Goal: Navigation & Orientation: Understand site structure

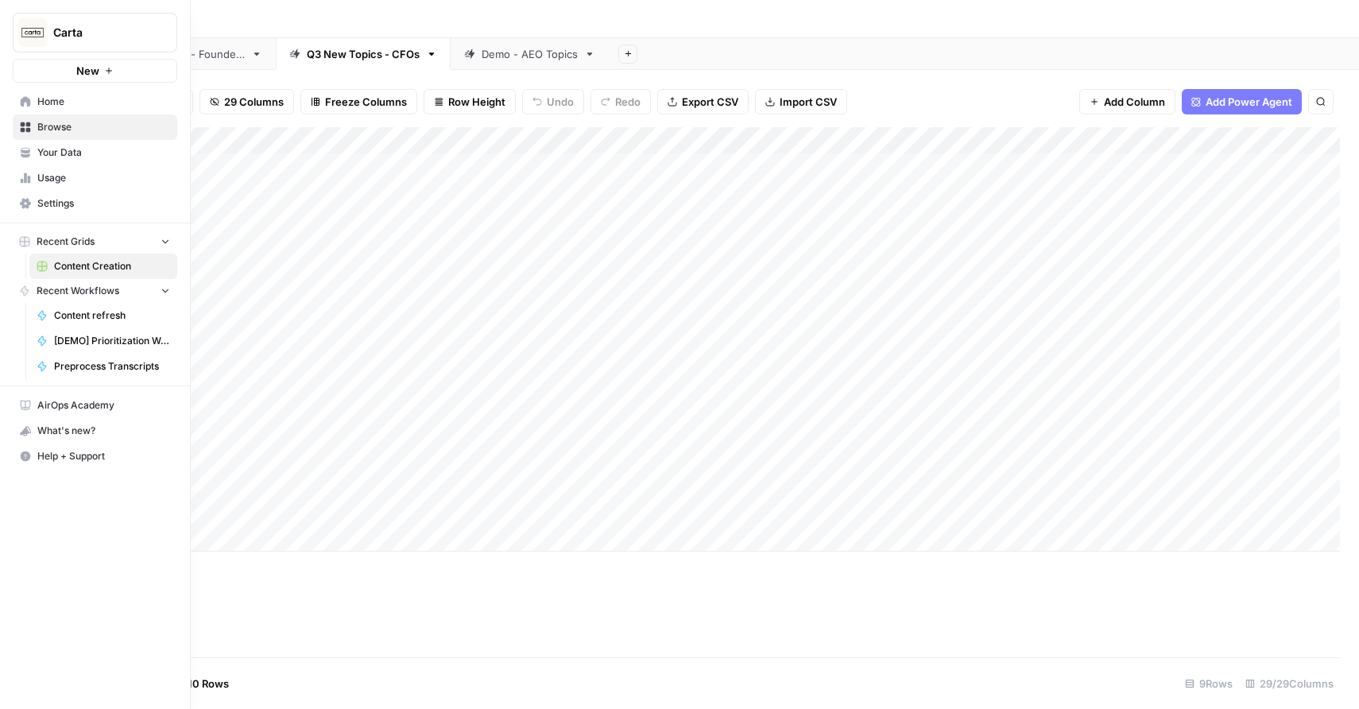
click at [96, 107] on span "Home" at bounding box center [103, 102] width 133 height 14
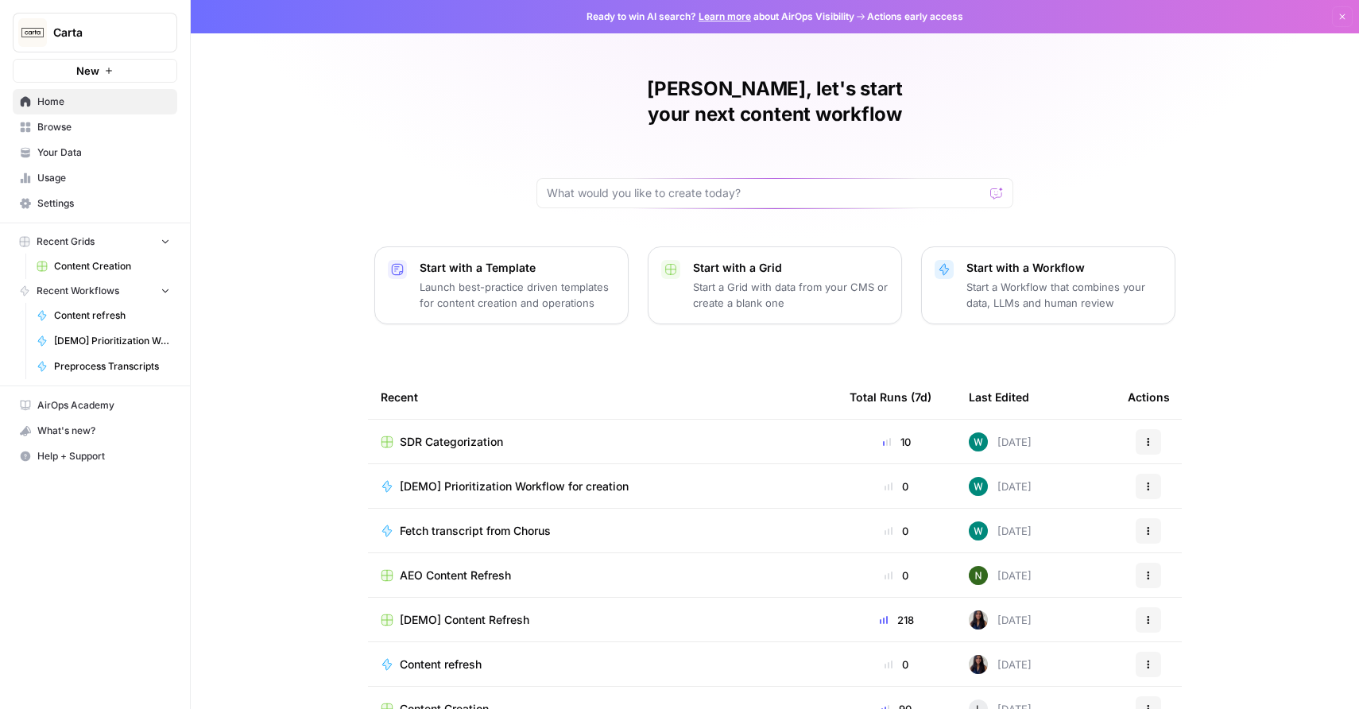
click at [337, 98] on div "Nick, let's start your next content workflow Start with a Template Launch best-…" at bounding box center [775, 378] width 1168 height 756
click at [143, 36] on span "Carta" at bounding box center [101, 33] width 96 height 16
click at [305, 99] on div "[PERSON_NAME], let's start your next content workflow Start with a Template Lau…" at bounding box center [775, 378] width 1168 height 756
click at [406, 189] on div "[PERSON_NAME], let's start your next content workflow Start with a Template Lau…" at bounding box center [775, 378] width 1168 height 756
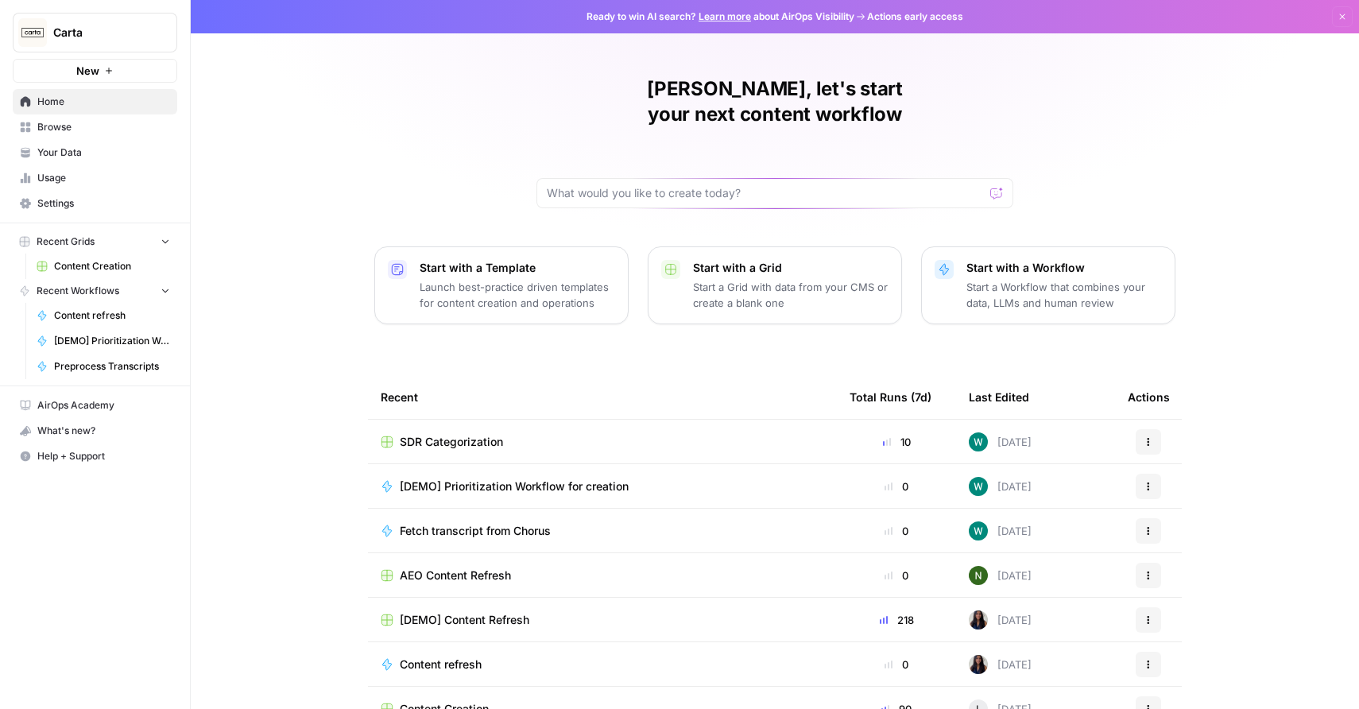
click at [87, 129] on span "Browse" at bounding box center [103, 127] width 133 height 14
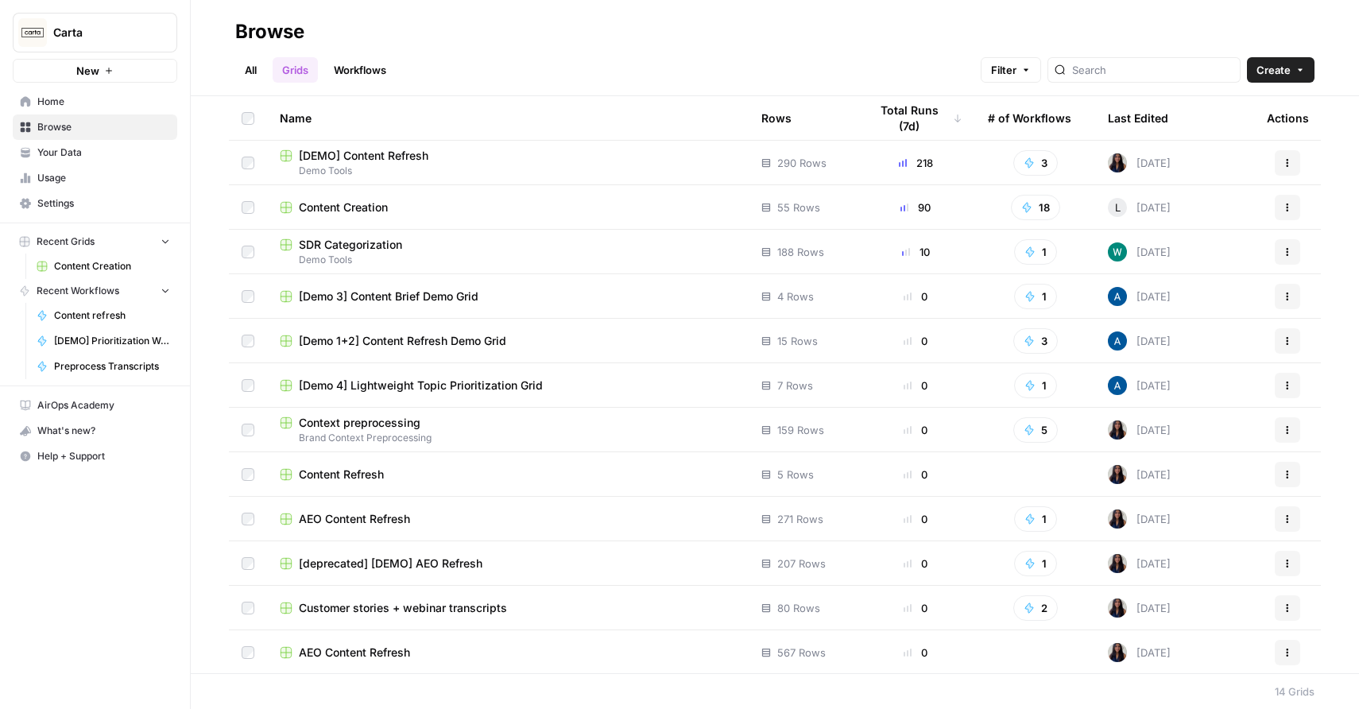
click at [69, 182] on span "Usage" at bounding box center [103, 178] width 133 height 14
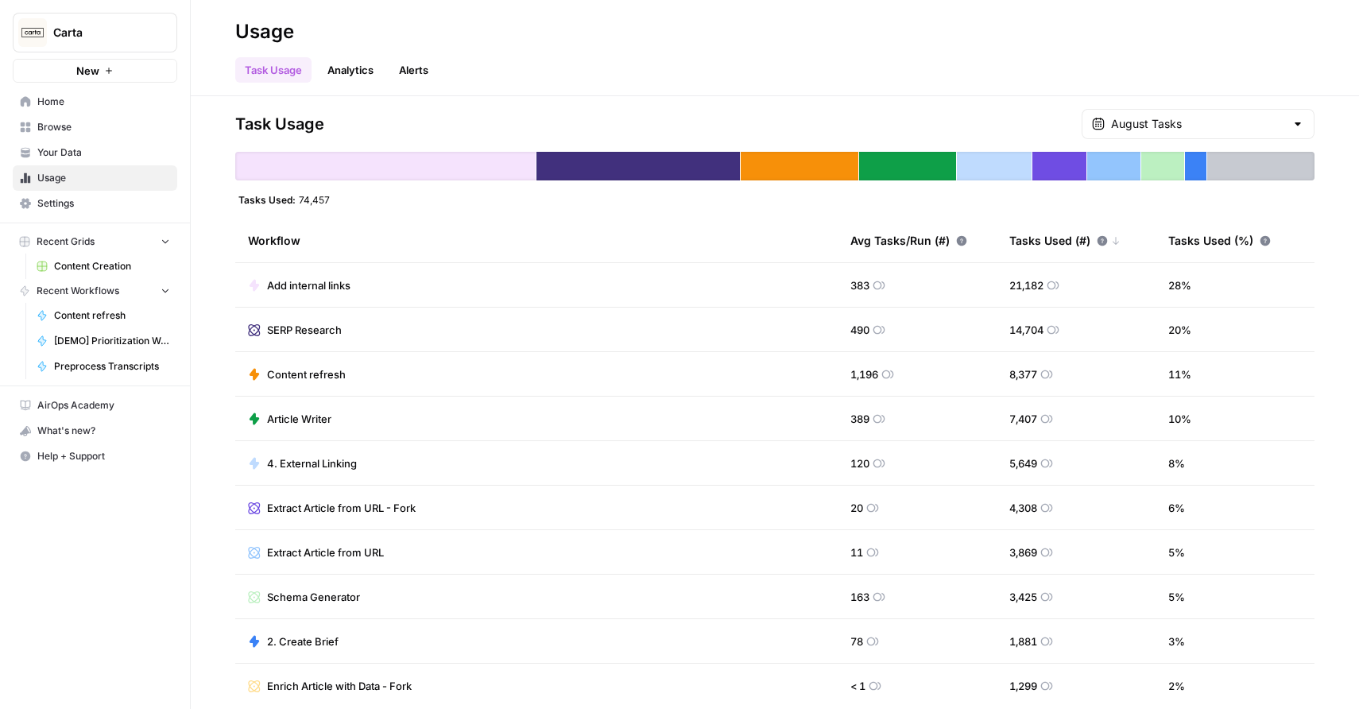
click at [64, 23] on button "Carta" at bounding box center [95, 33] width 164 height 40
click at [434, 93] on header "Usage Task Usage Analytics Alerts" at bounding box center [775, 48] width 1168 height 96
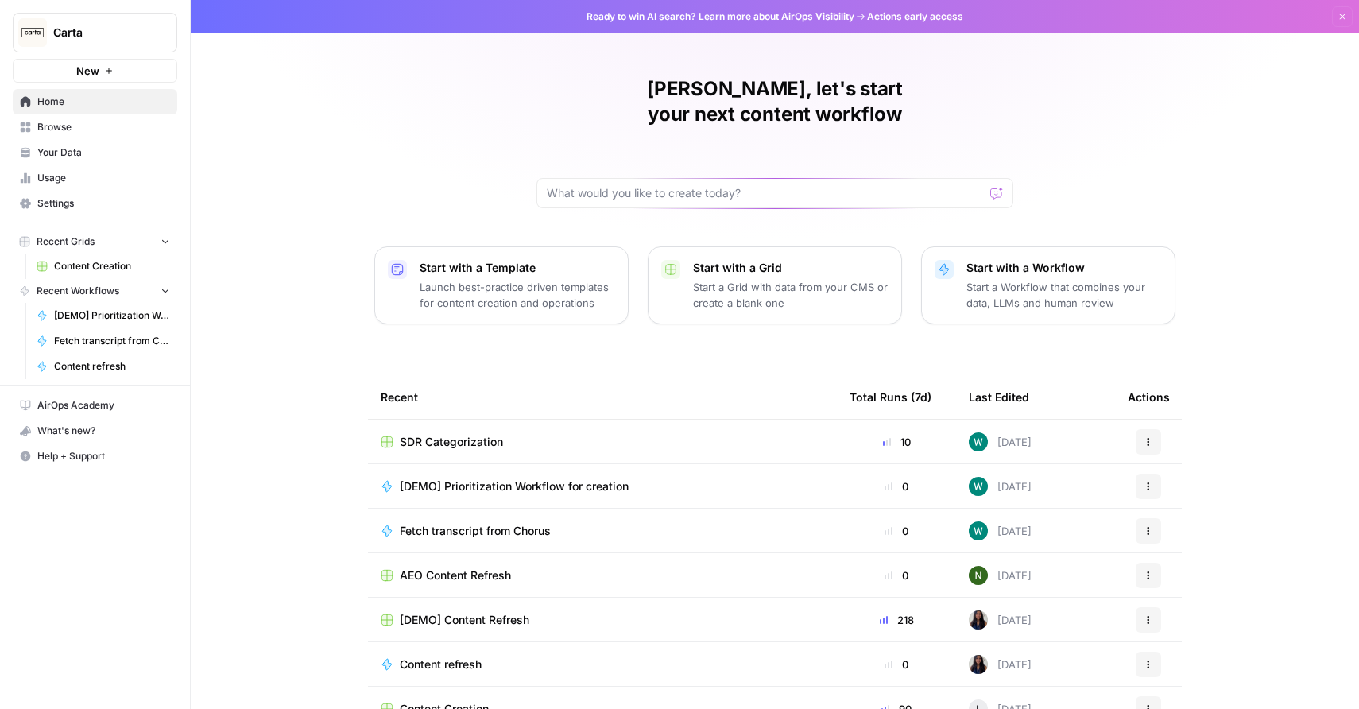
click at [153, 37] on div "Carta" at bounding box center [112, 33] width 118 height 16
click at [916, 14] on span "Actions early access" at bounding box center [915, 17] width 96 height 14
click at [888, 15] on span "Actions early access" at bounding box center [915, 17] width 96 height 14
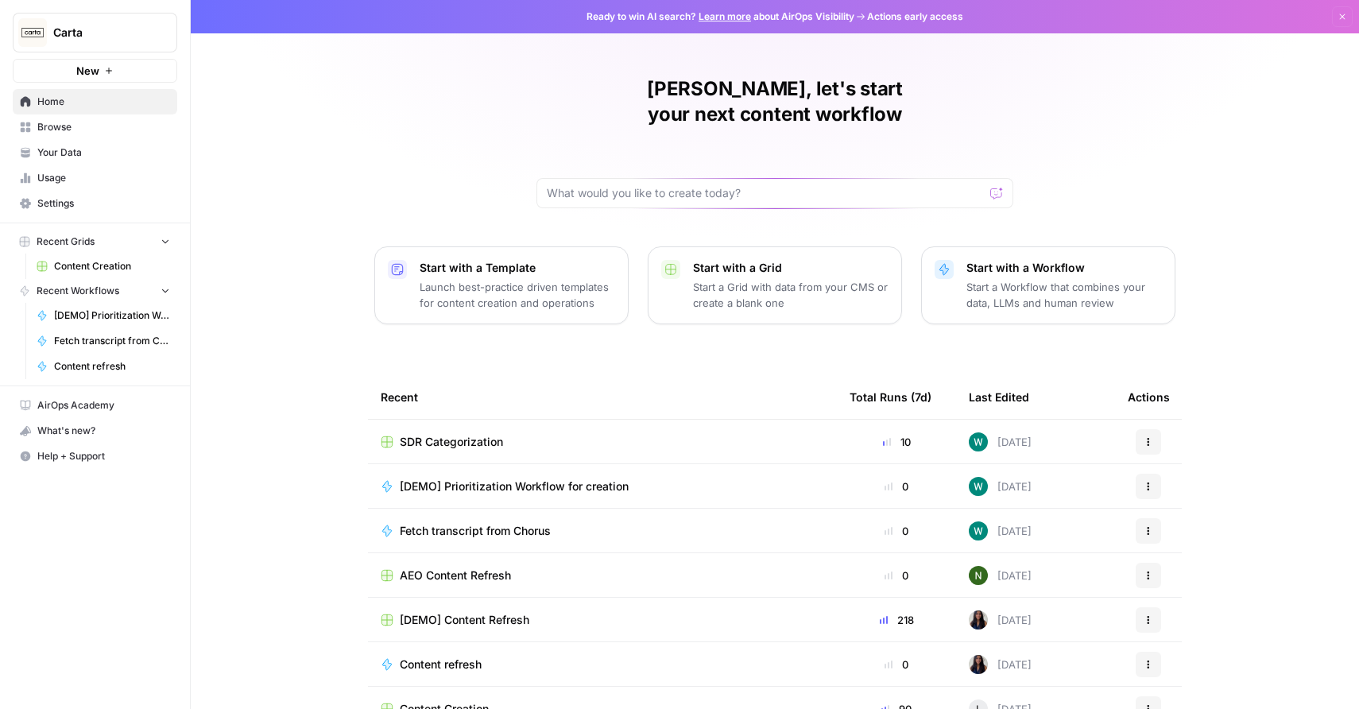
click at [857, 46] on div "[PERSON_NAME], let's start your next content workflow Start with a Template Lau…" at bounding box center [775, 378] width 1168 height 756
click at [830, 76] on h1 "[PERSON_NAME], let's start your next content workflow" at bounding box center [774, 101] width 477 height 51
click at [825, 87] on h1 "[PERSON_NAME], let's start your next content workflow" at bounding box center [774, 101] width 477 height 51
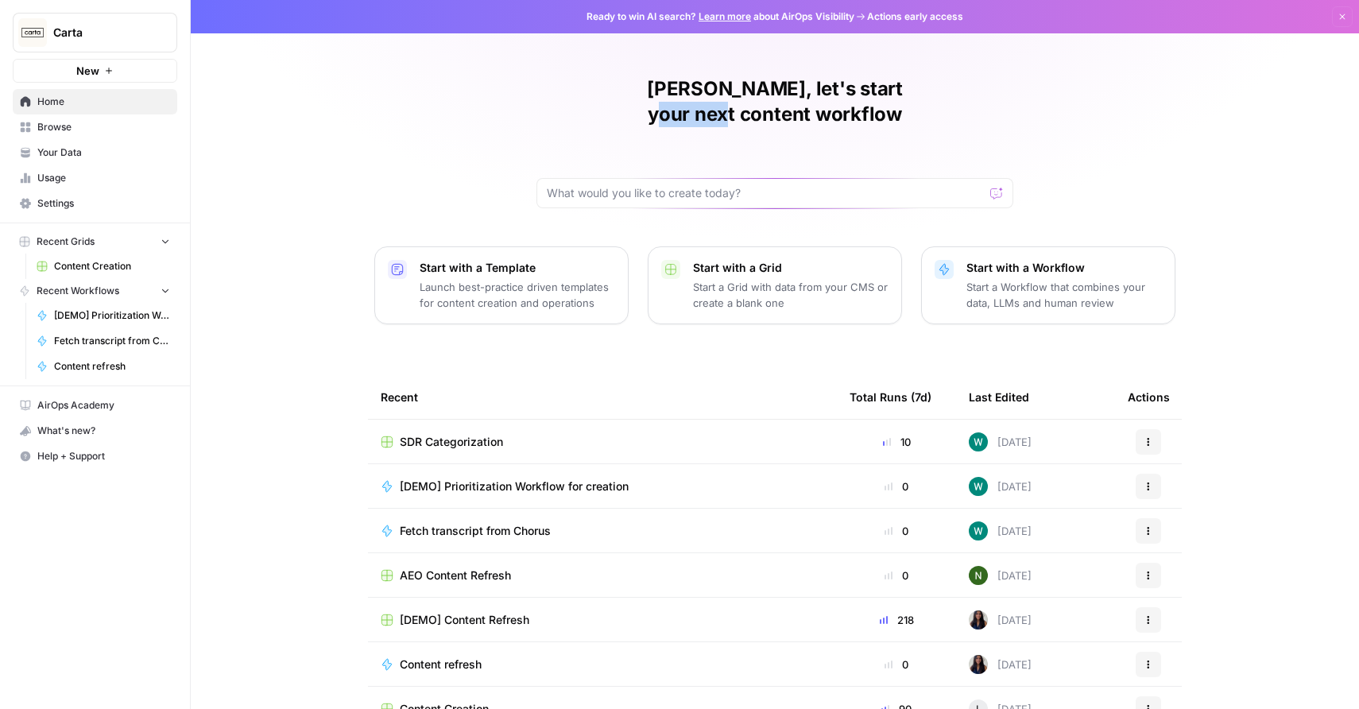
click at [825, 87] on h1 "[PERSON_NAME], let's start your next content workflow" at bounding box center [774, 101] width 477 height 51
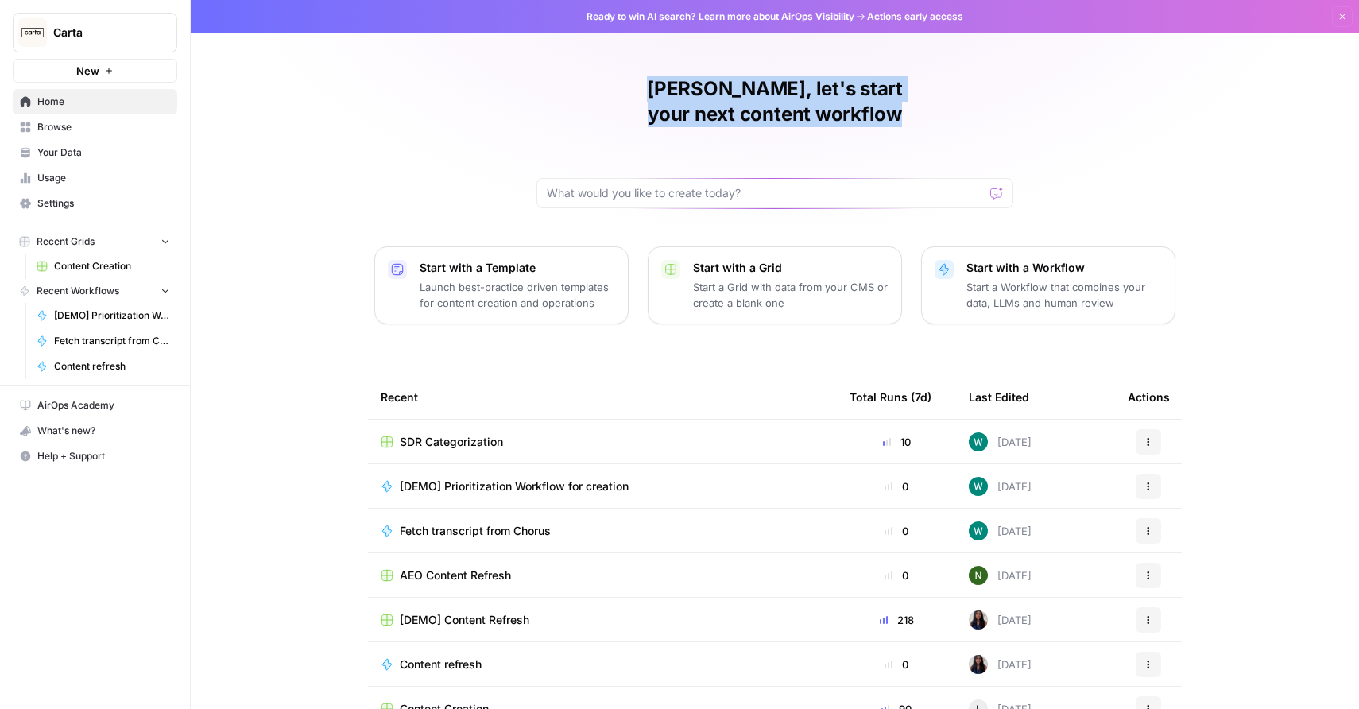
click at [815, 102] on div "[PERSON_NAME], let's start your next content workflow" at bounding box center [774, 142] width 477 height 132
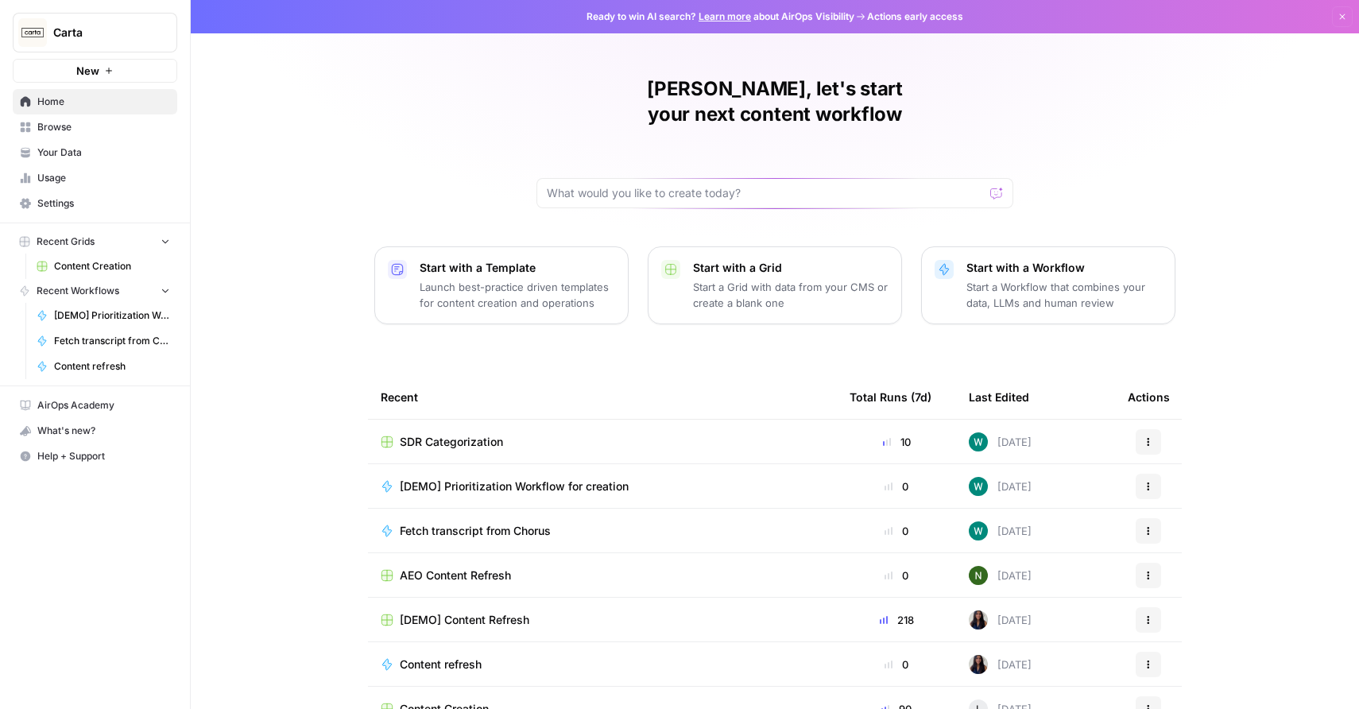
click at [92, 207] on span "Settings" at bounding box center [103, 203] width 133 height 14
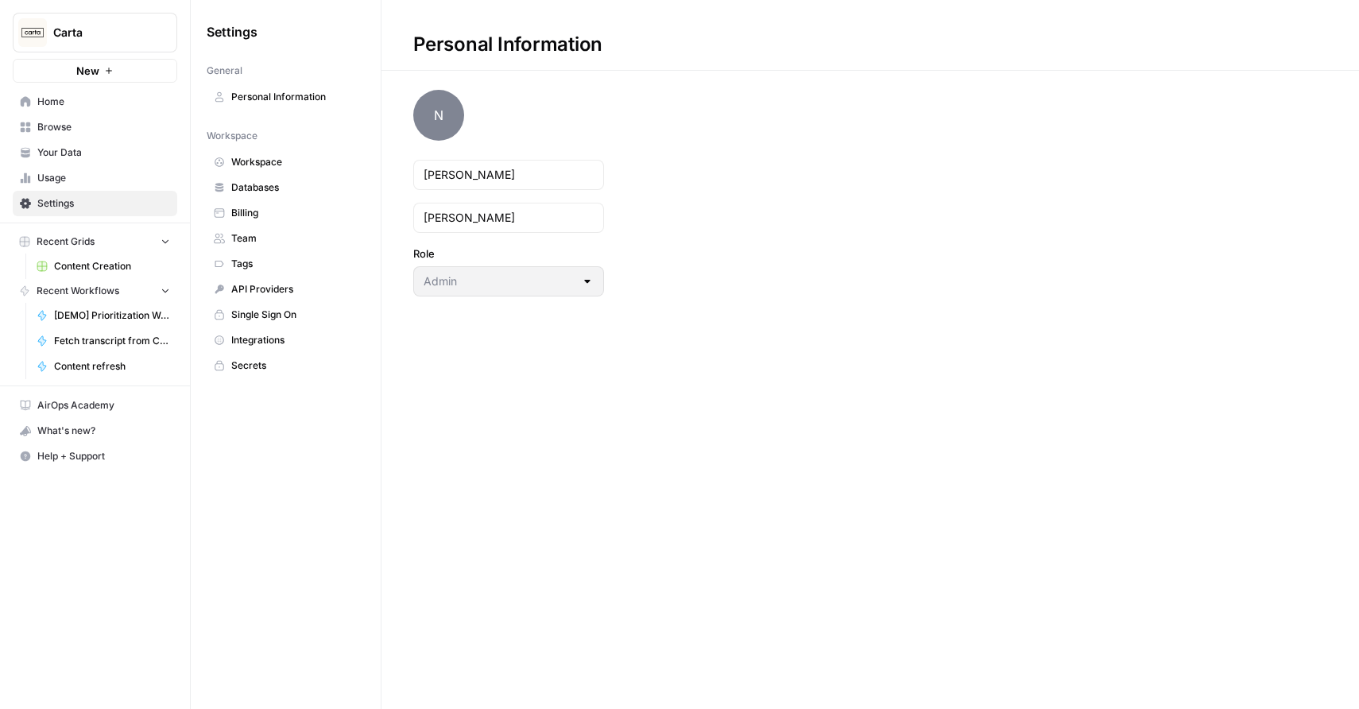
click at [111, 26] on span "Carta" at bounding box center [101, 33] width 96 height 16
click at [79, 98] on span "Home" at bounding box center [103, 102] width 133 height 14
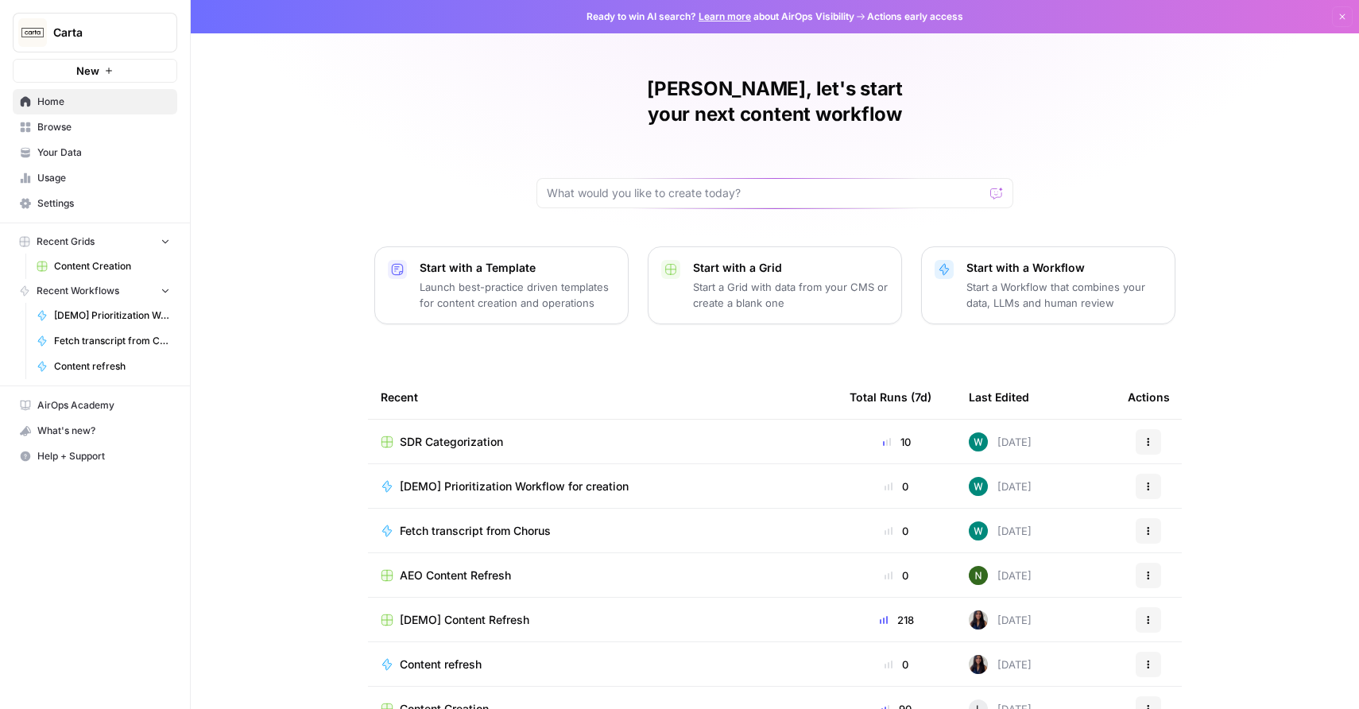
click at [75, 133] on span "Browse" at bounding box center [103, 127] width 133 height 14
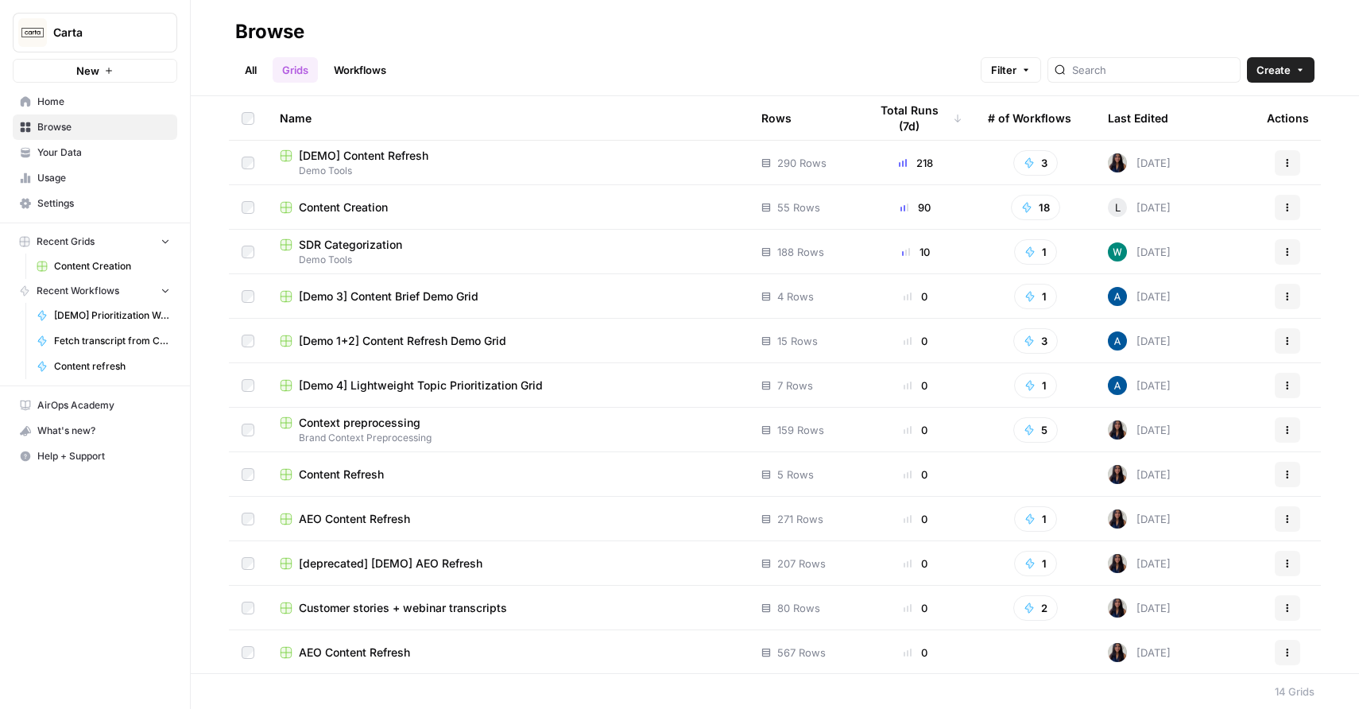
click at [89, 105] on span "Home" at bounding box center [103, 102] width 133 height 14
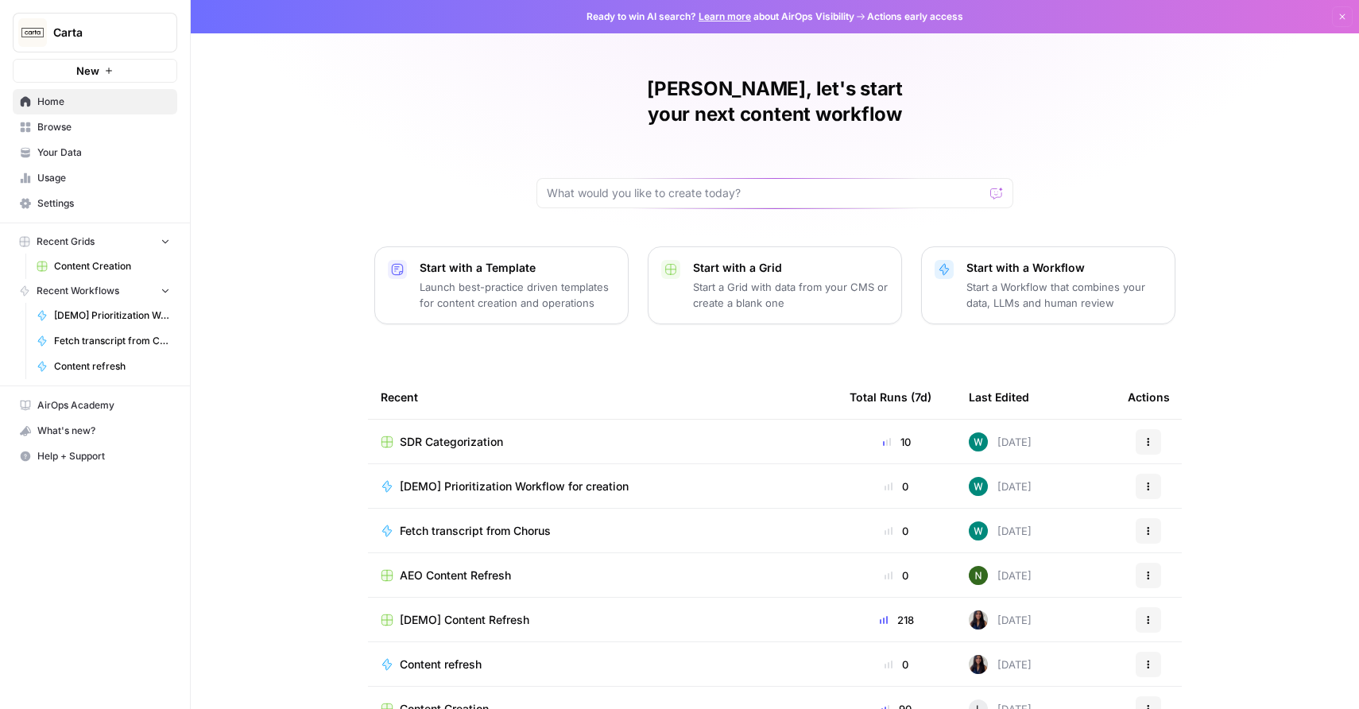
click at [106, 153] on span "Your Data" at bounding box center [103, 152] width 133 height 14
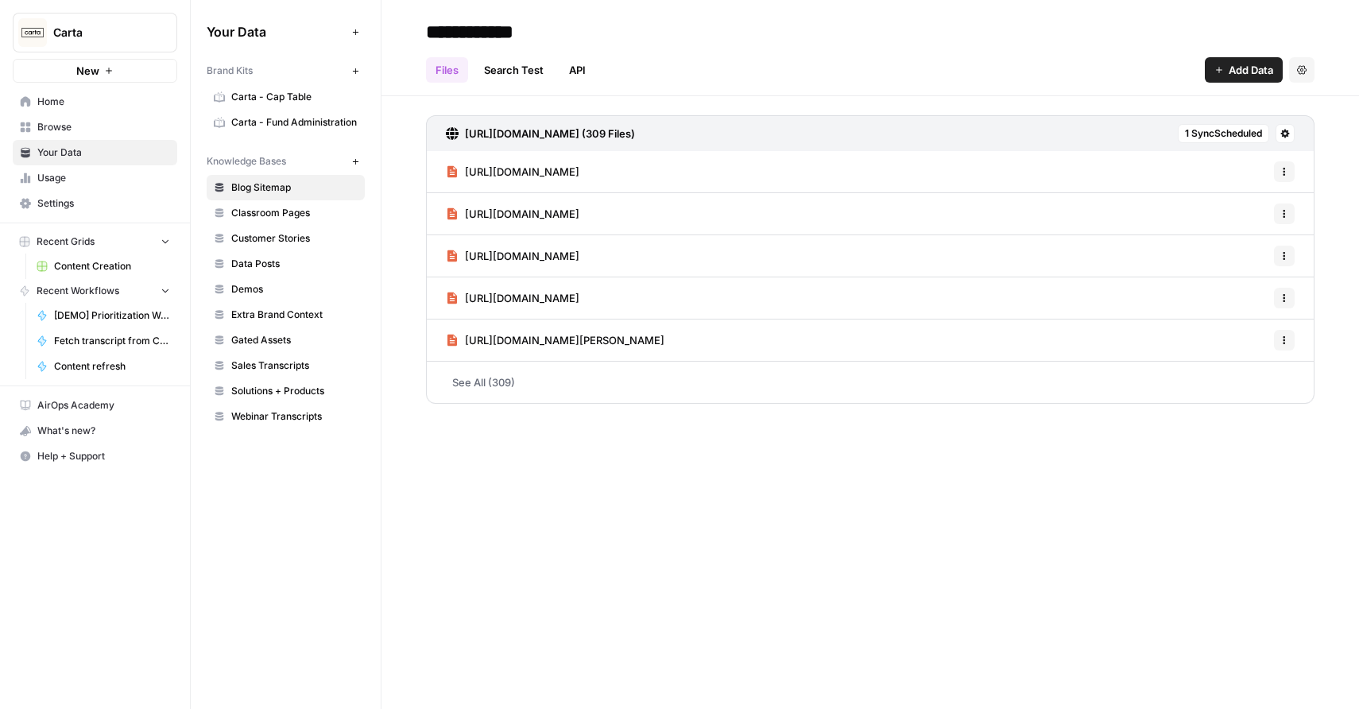
click at [115, 110] on link "Home" at bounding box center [95, 101] width 164 height 25
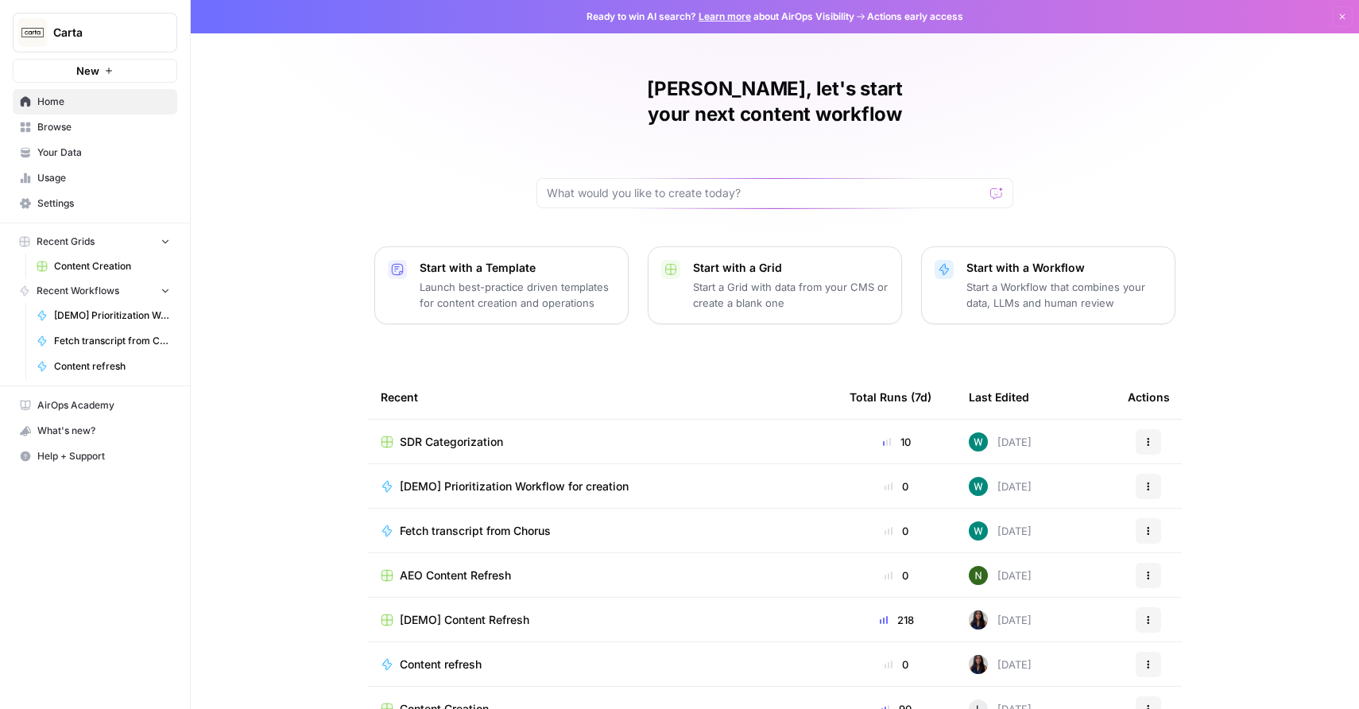
click at [238, 56] on div "[PERSON_NAME], let's start your next content workflow Start with a Template Lau…" at bounding box center [775, 378] width 1168 height 756
click at [110, 432] on div "What's new?" at bounding box center [95, 431] width 163 height 24
click at [104, 96] on span "Home" at bounding box center [103, 102] width 133 height 14
click at [107, 37] on span "Carta" at bounding box center [101, 33] width 96 height 16
click at [378, 138] on div "[PERSON_NAME], let's start your next content workflow Start with a Template Lau…" at bounding box center [775, 378] width 1168 height 756
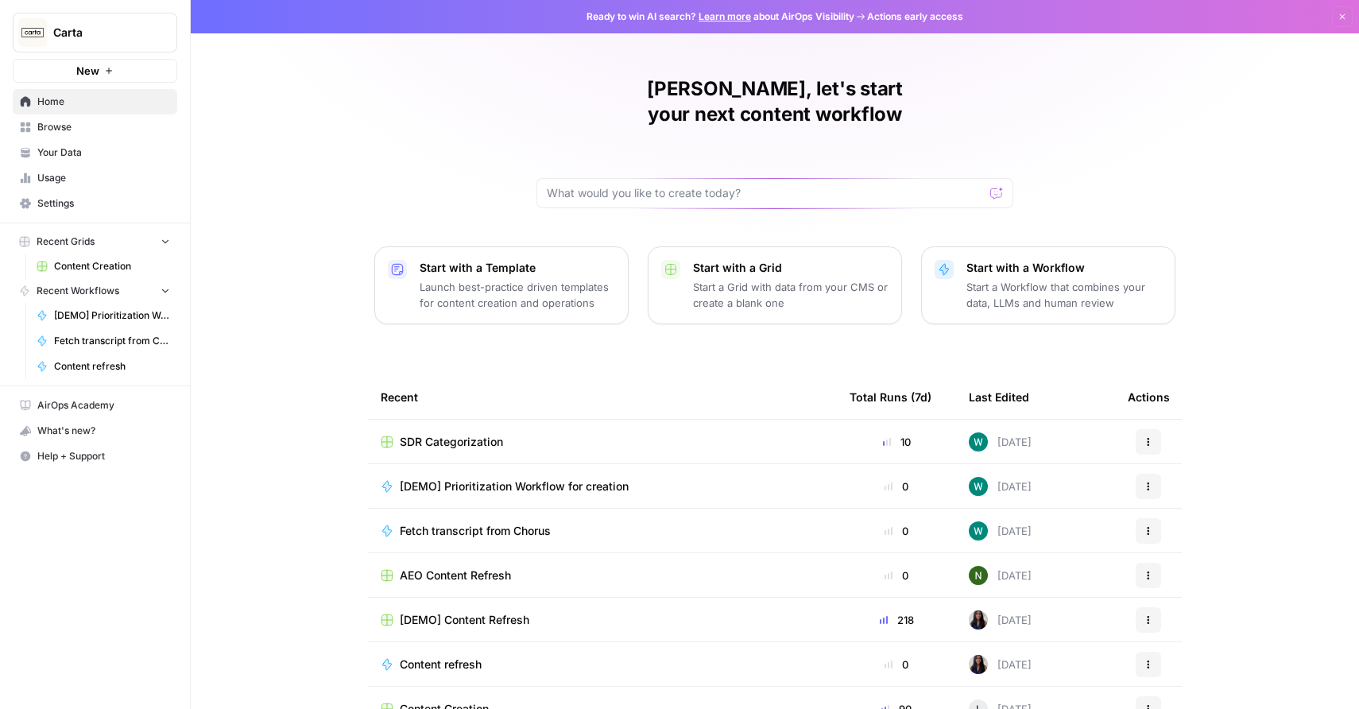
click at [67, 153] on span "Your Data" at bounding box center [103, 152] width 133 height 14
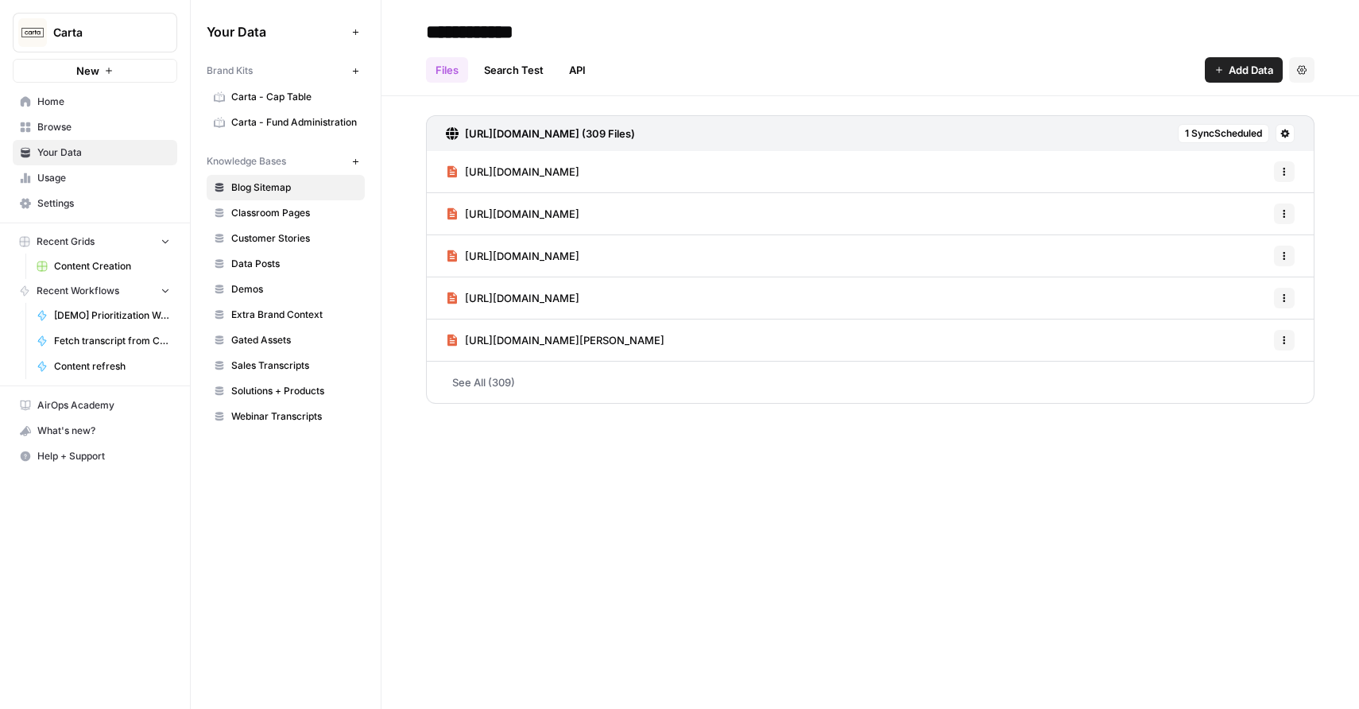
click at [91, 115] on link "Browse" at bounding box center [95, 126] width 164 height 25
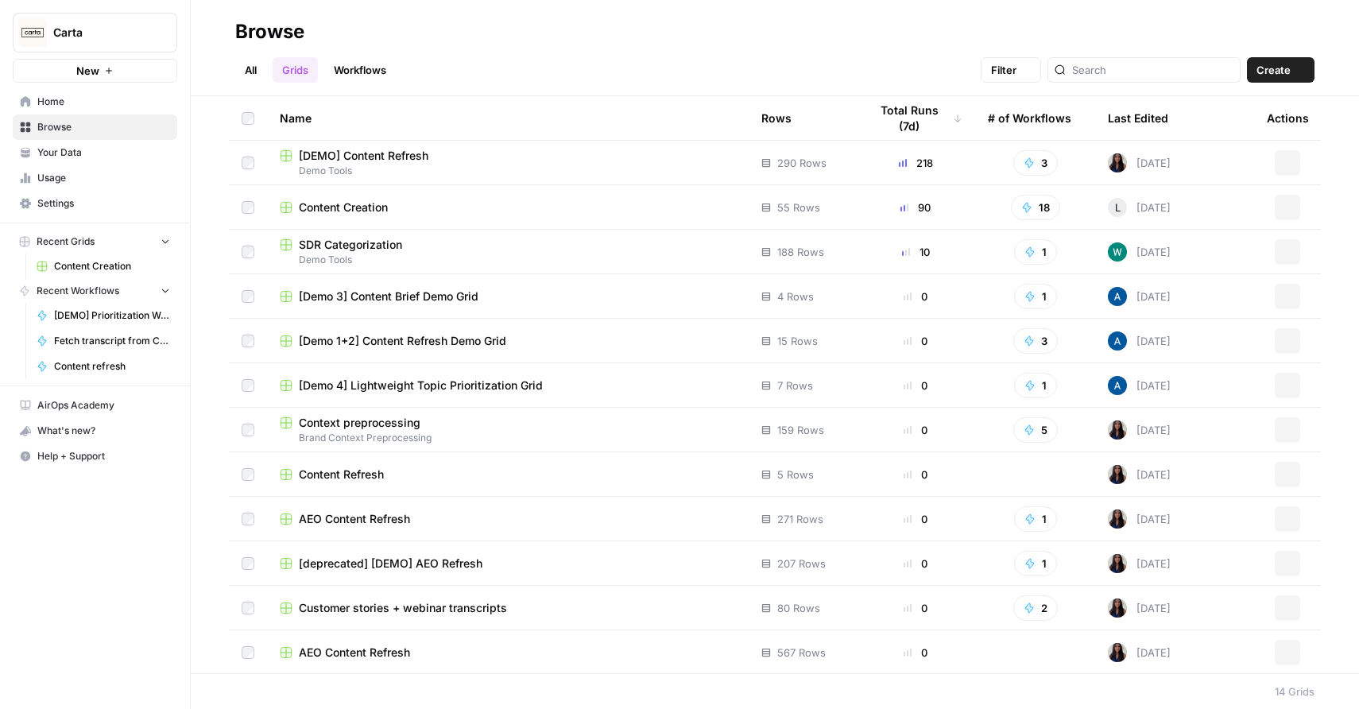
click at [106, 105] on span "Home" at bounding box center [103, 102] width 133 height 14
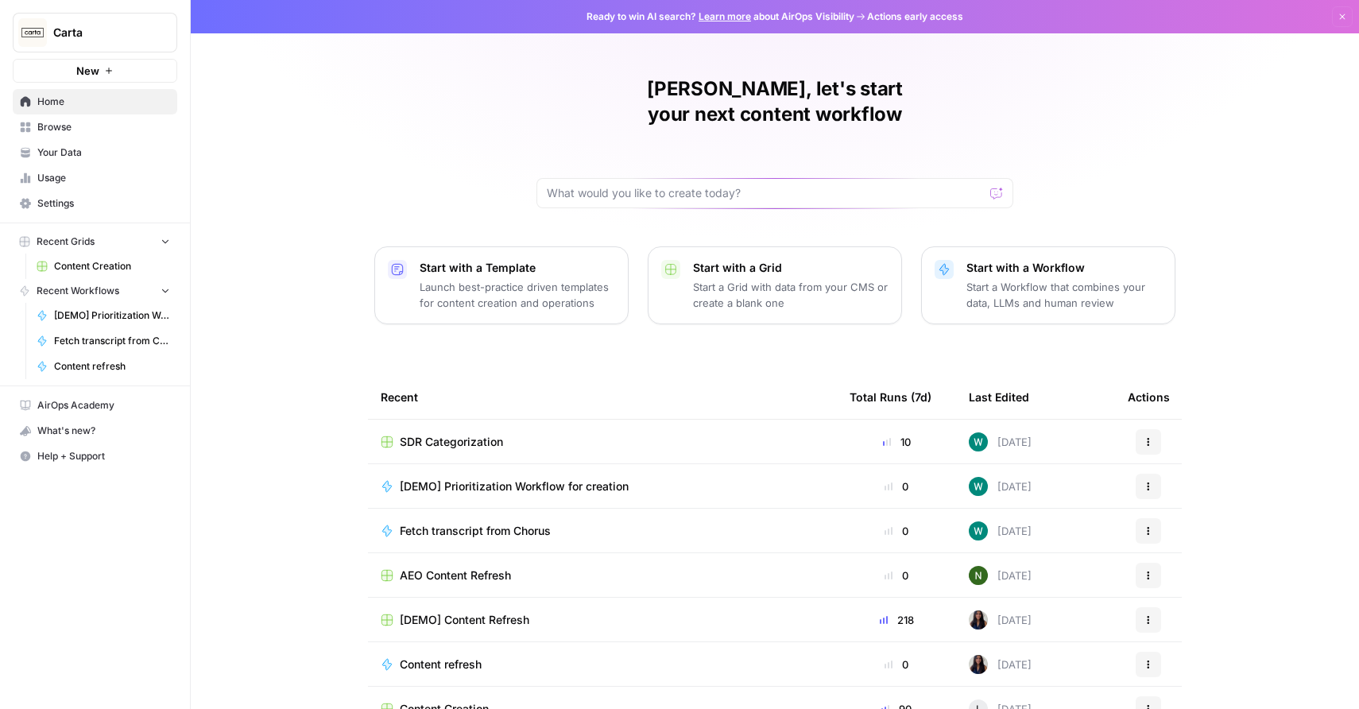
click at [87, 209] on span "Settings" at bounding box center [103, 203] width 133 height 14
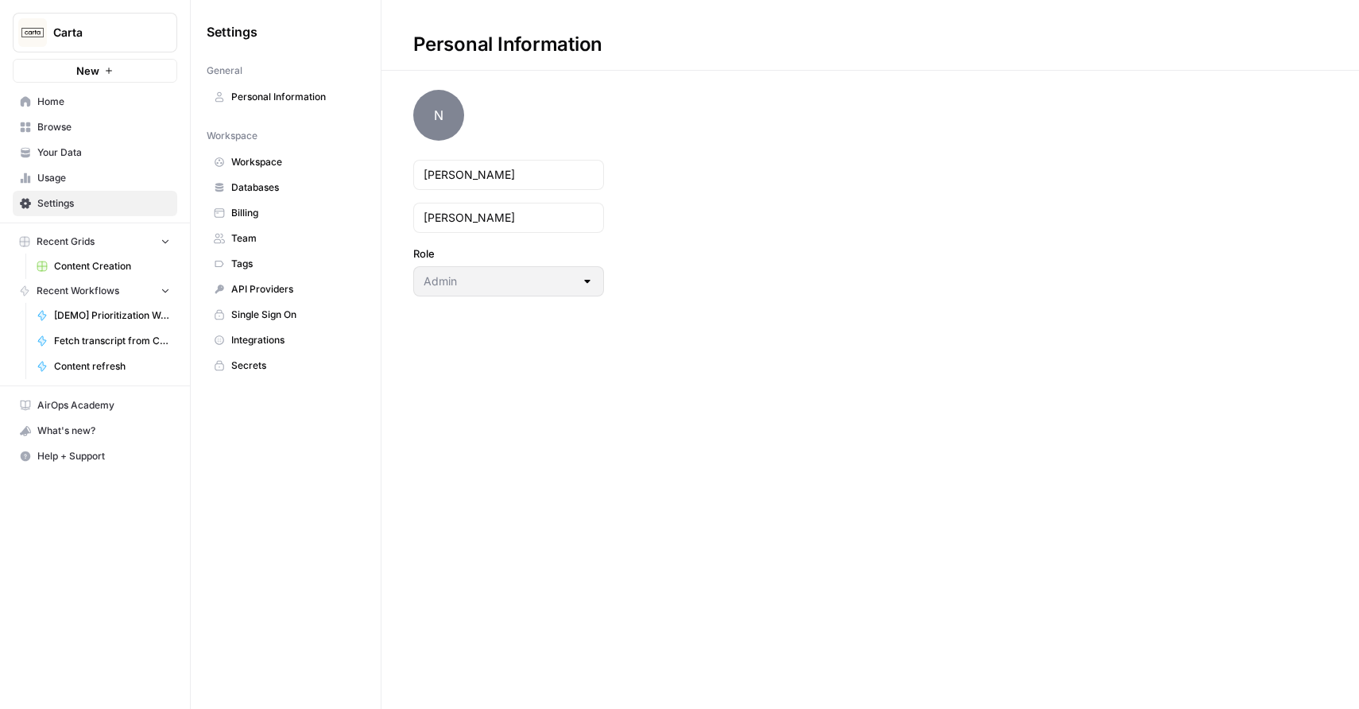
click at [589, 282] on div at bounding box center [587, 281] width 13 height 16
click at [260, 371] on span "Secrets" at bounding box center [294, 365] width 126 height 14
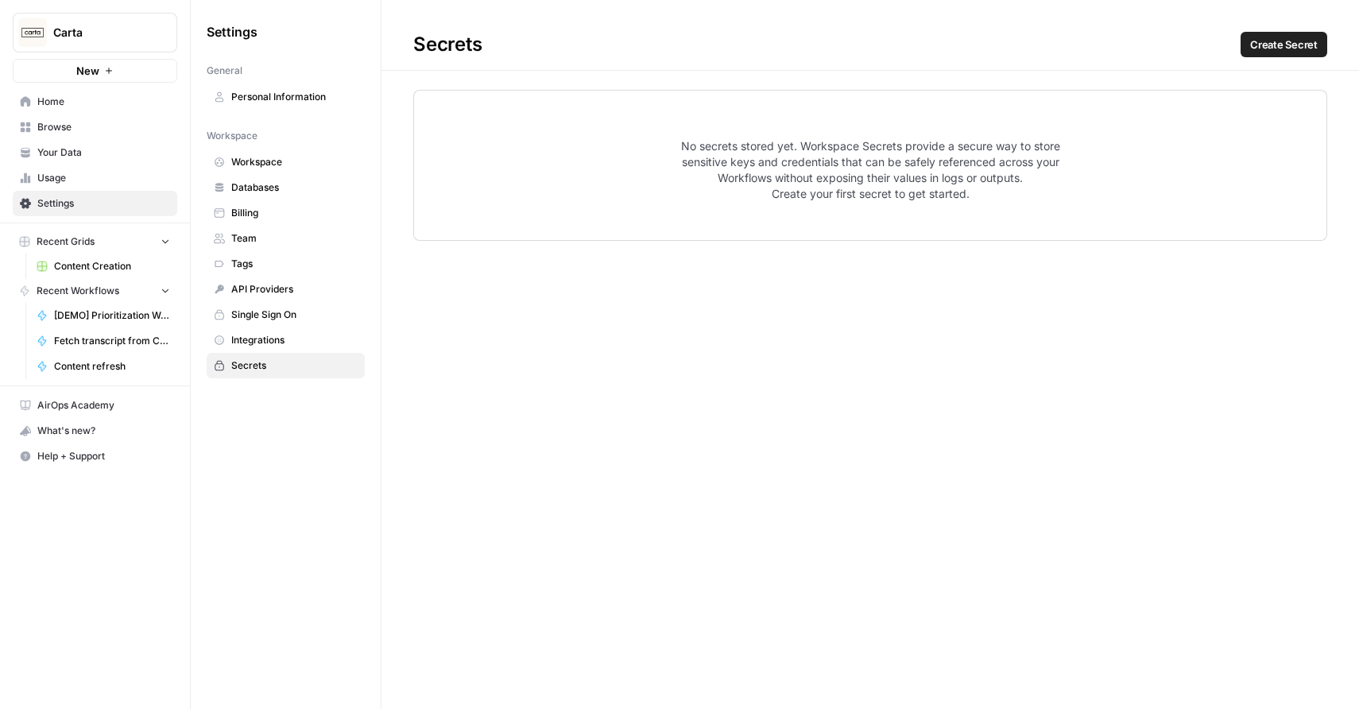
click at [69, 97] on span "Home" at bounding box center [103, 102] width 133 height 14
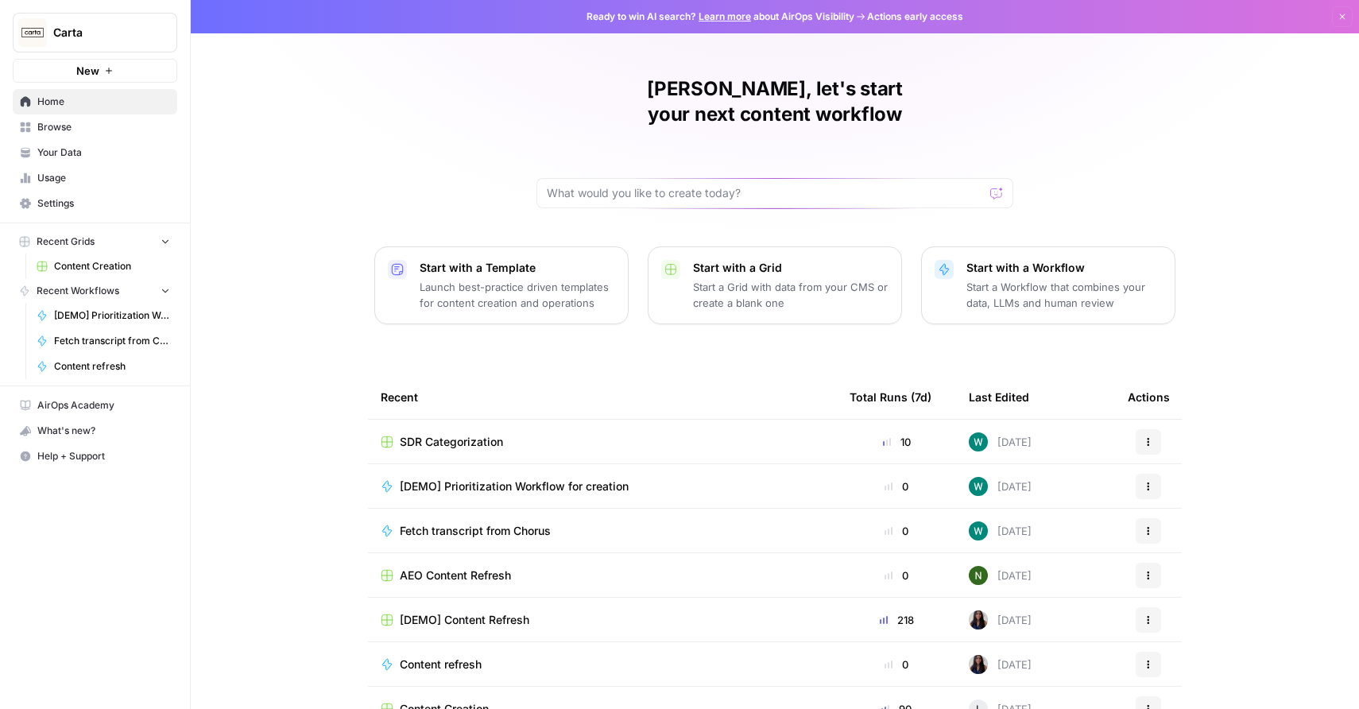
click at [95, 405] on span "AirOps Academy" at bounding box center [103, 405] width 133 height 14
click at [441, 431] on td "SDR Categorization" at bounding box center [602, 442] width 469 height 44
